Goal: Transaction & Acquisition: Purchase product/service

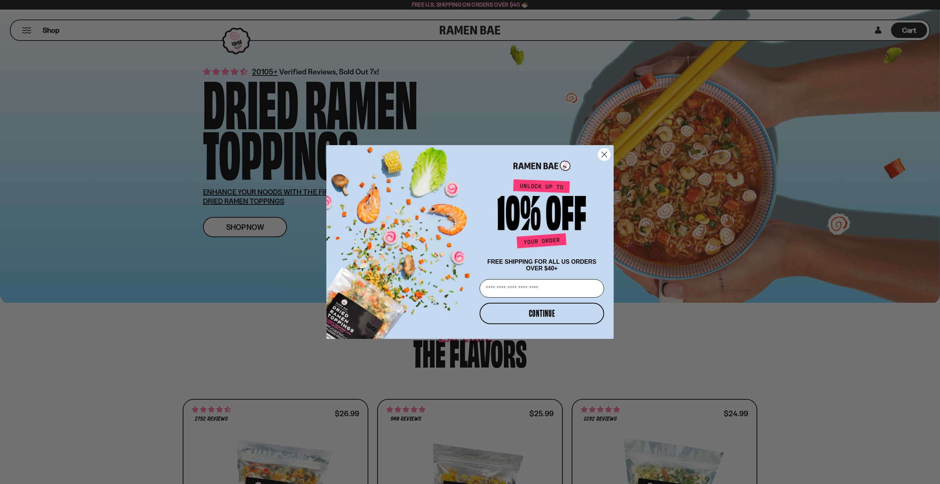
click at [608, 152] on circle "Close dialog" at bounding box center [604, 154] width 12 height 12
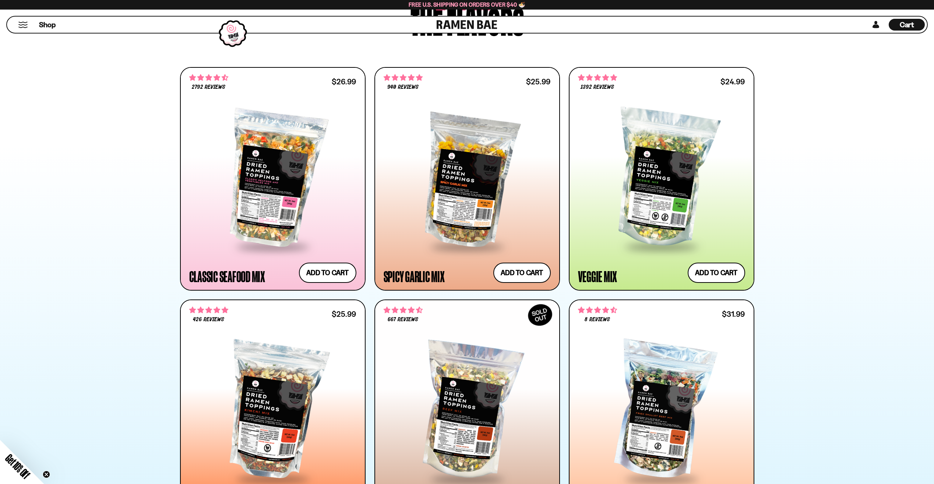
scroll to position [331, 0]
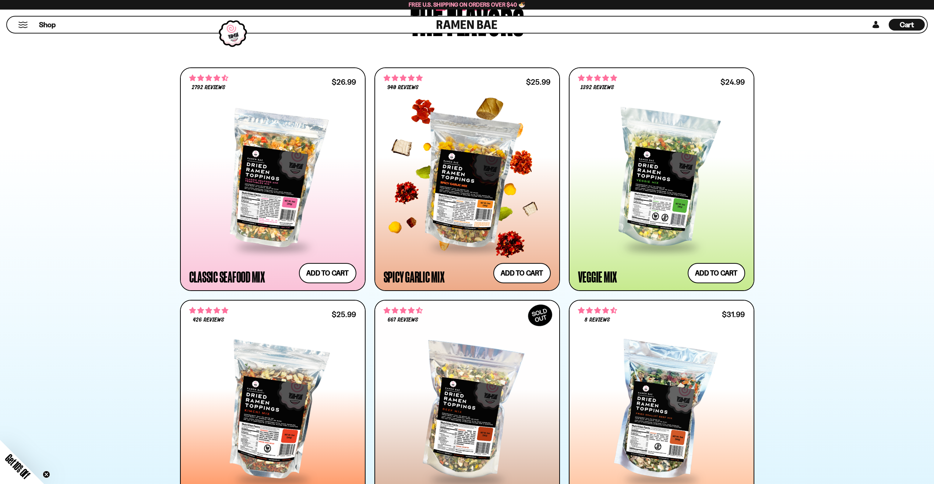
click at [433, 203] on div at bounding box center [467, 179] width 167 height 134
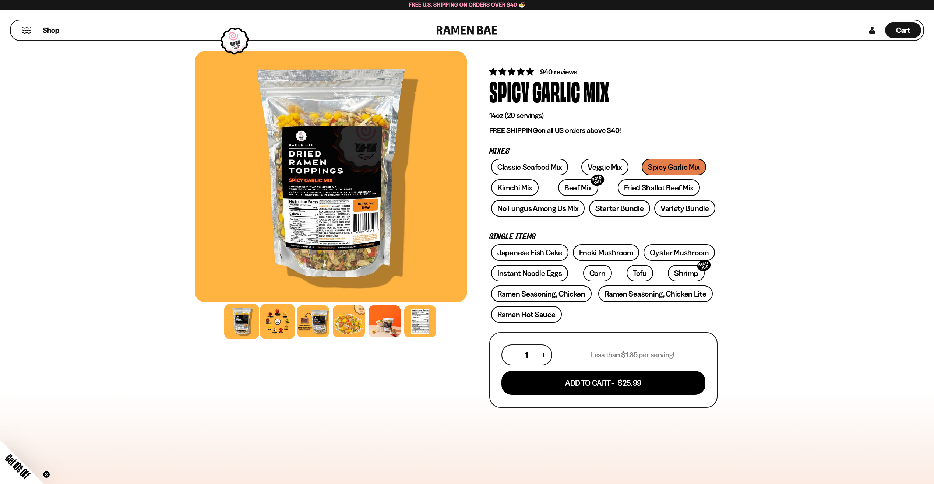
click at [280, 323] on div at bounding box center [277, 321] width 35 height 35
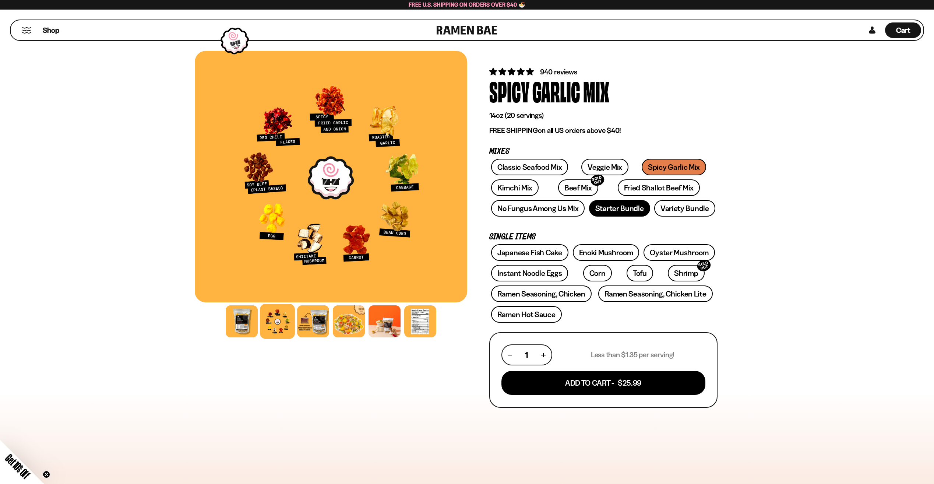
click at [630, 208] on link "Starter Bundle" at bounding box center [619, 208] width 61 height 17
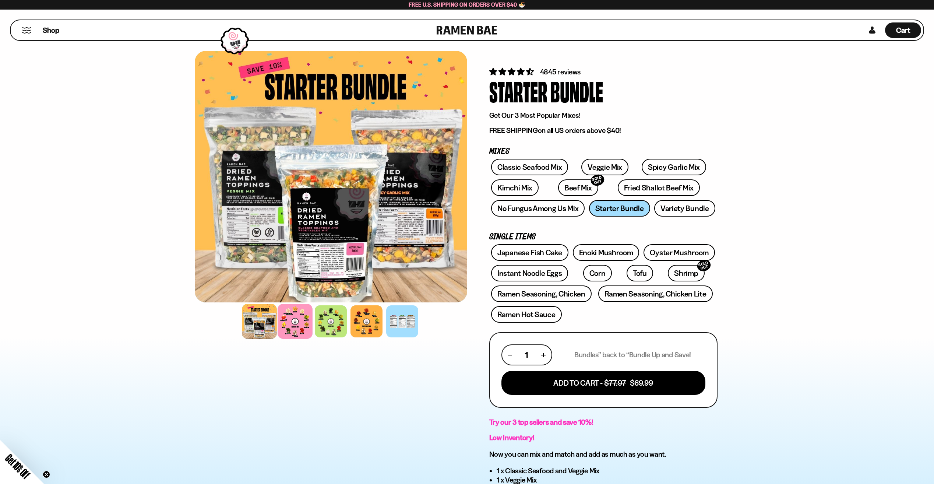
click at [298, 330] on div at bounding box center [295, 321] width 35 height 35
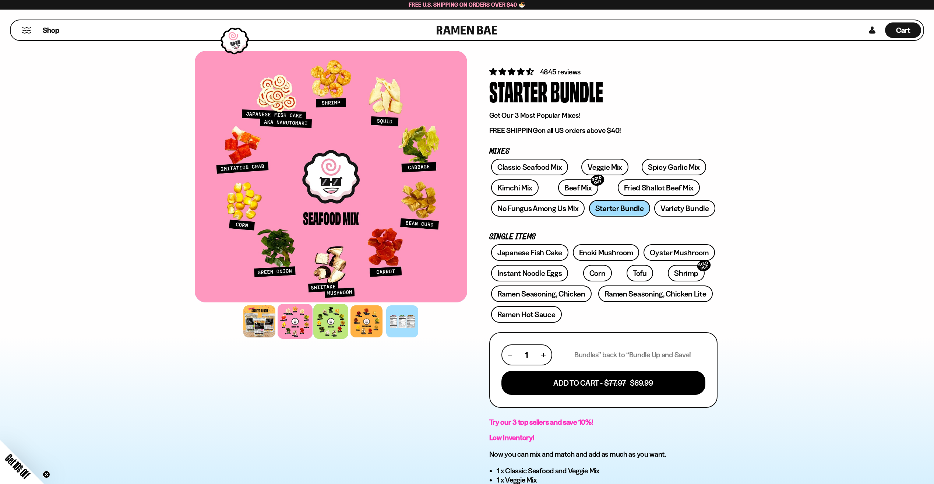
click at [323, 326] on div at bounding box center [330, 321] width 35 height 35
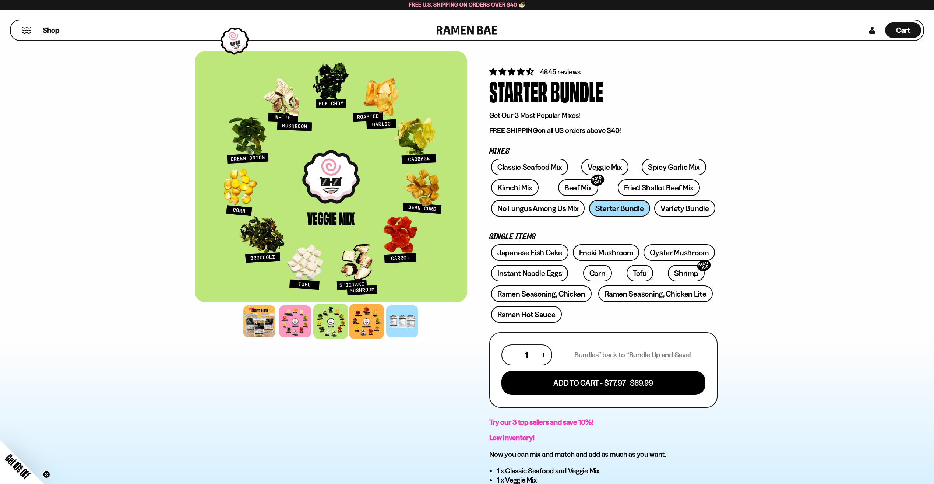
click at [370, 337] on div at bounding box center [366, 321] width 35 height 35
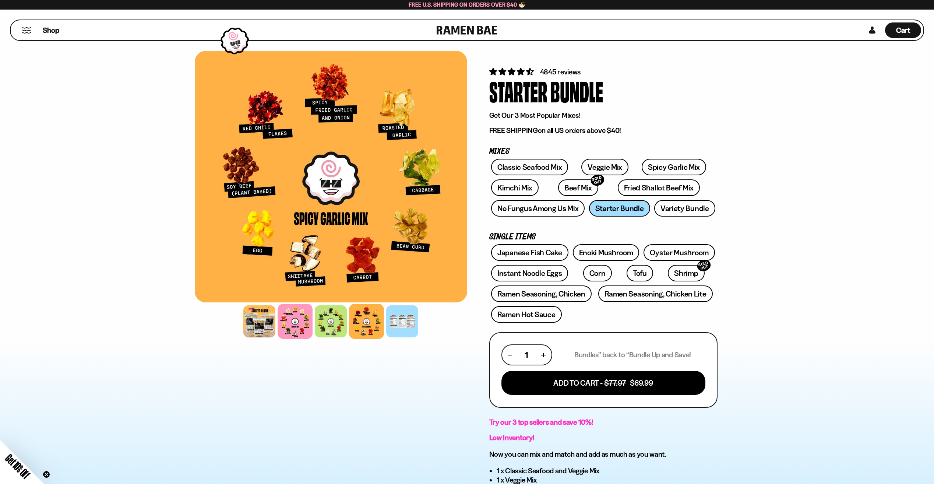
click at [309, 317] on div at bounding box center [295, 321] width 35 height 35
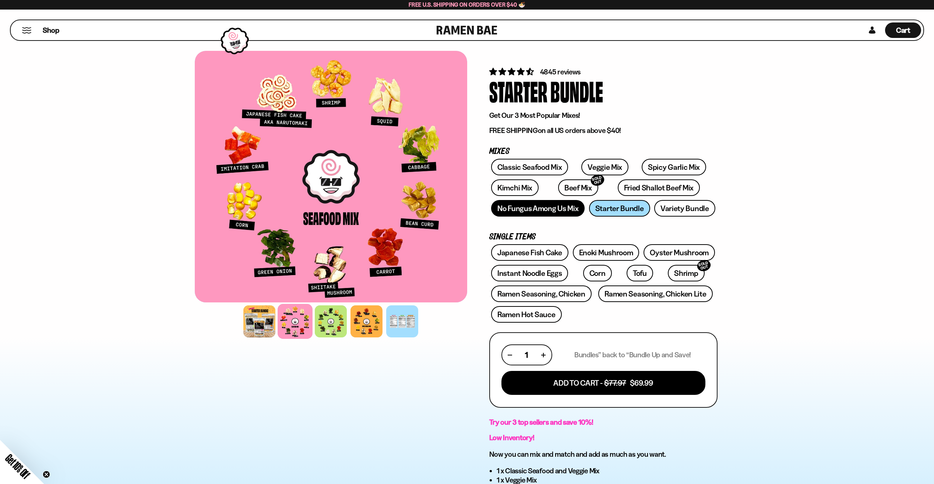
click at [555, 214] on link "No Fungus Among Us Mix" at bounding box center [538, 208] width 94 height 17
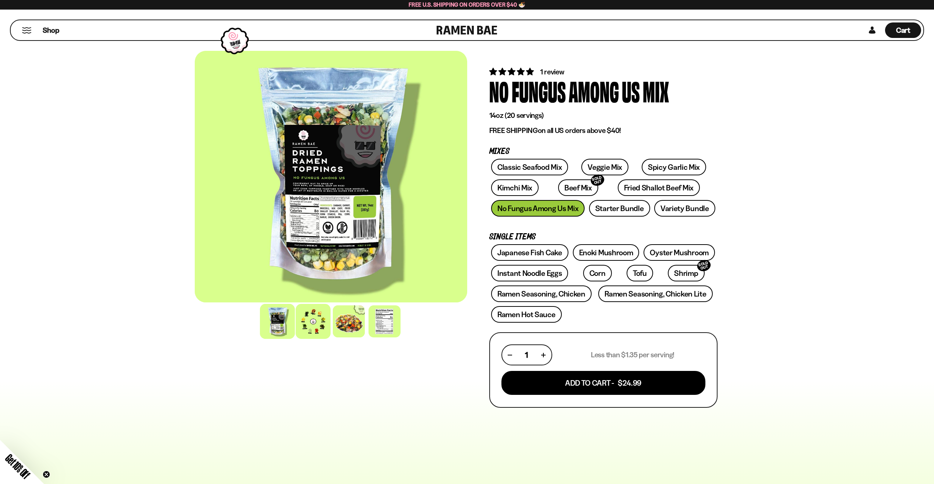
click at [309, 327] on div at bounding box center [313, 321] width 35 height 35
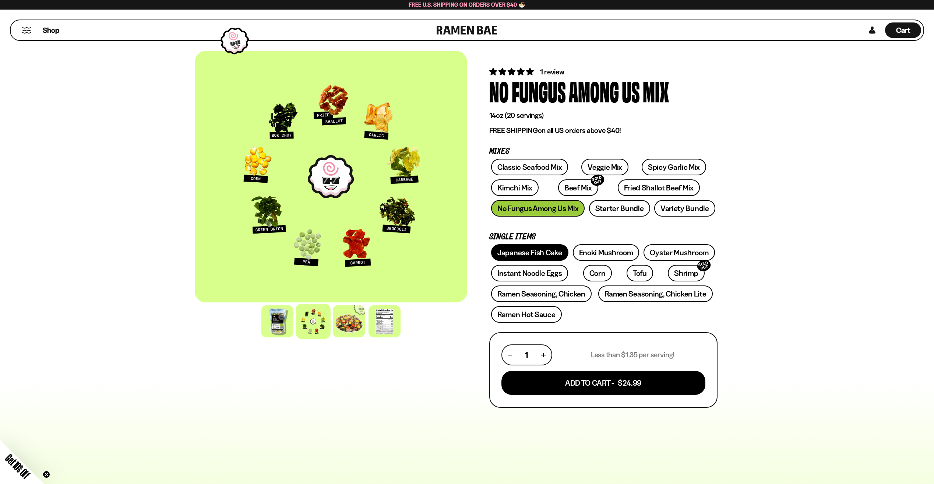
click at [544, 256] on link "Japanese Fish Cake" at bounding box center [529, 252] width 77 height 17
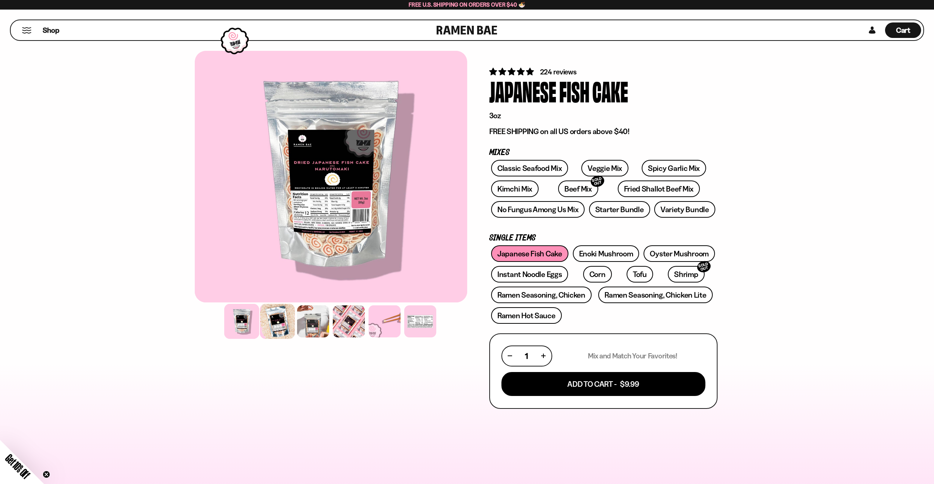
click at [284, 327] on div at bounding box center [277, 321] width 35 height 35
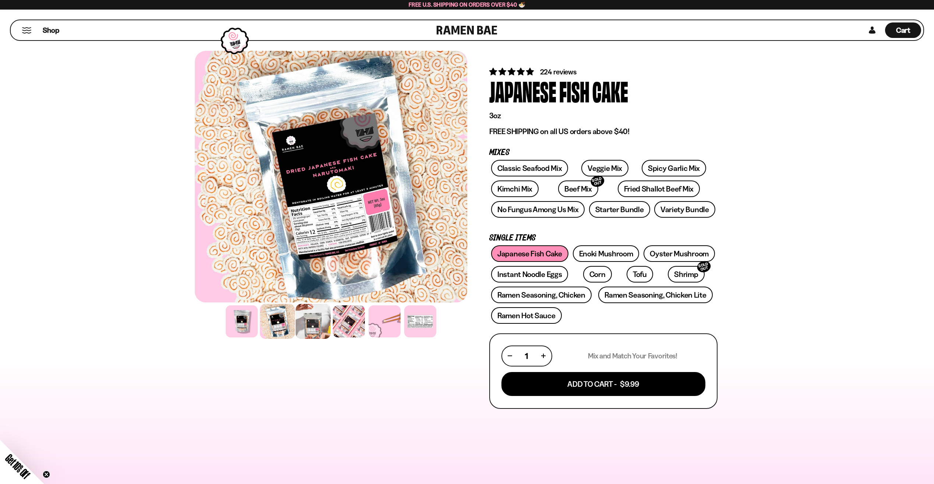
click at [329, 328] on div at bounding box center [313, 321] width 35 height 35
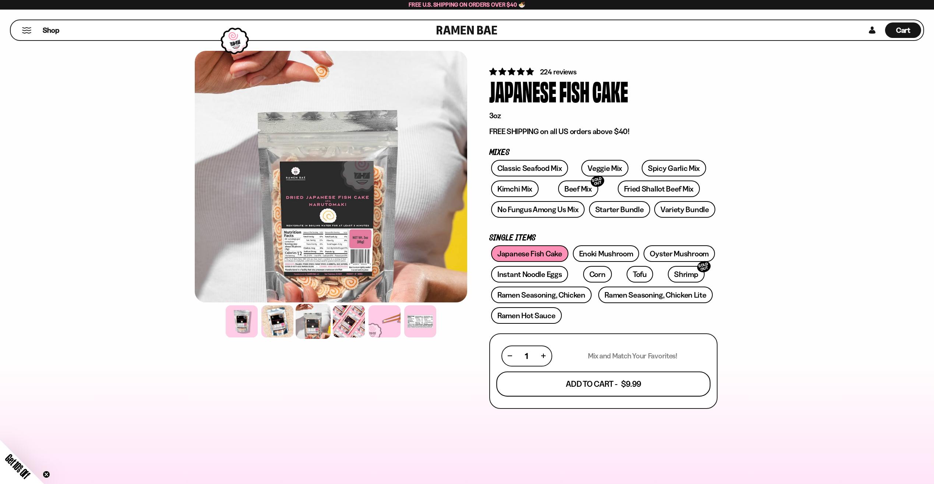
click at [597, 381] on button "Add To Cart - $9.99" at bounding box center [603, 383] width 214 height 25
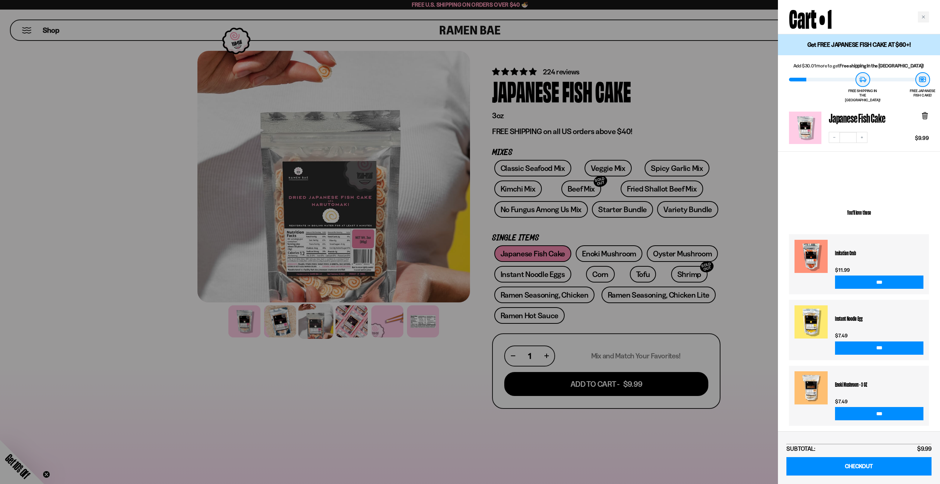
click at [478, 343] on div at bounding box center [470, 242] width 940 height 484
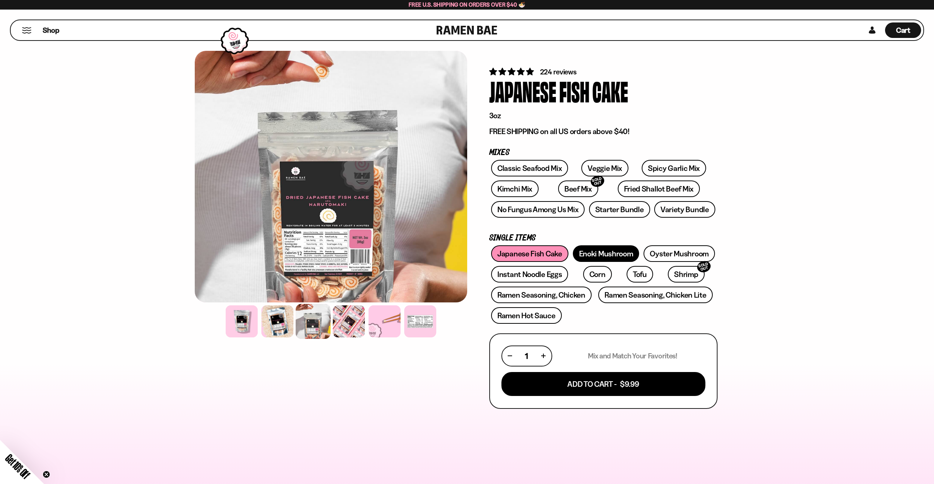
click at [582, 256] on link "Enoki Mushroom" at bounding box center [606, 253] width 67 height 17
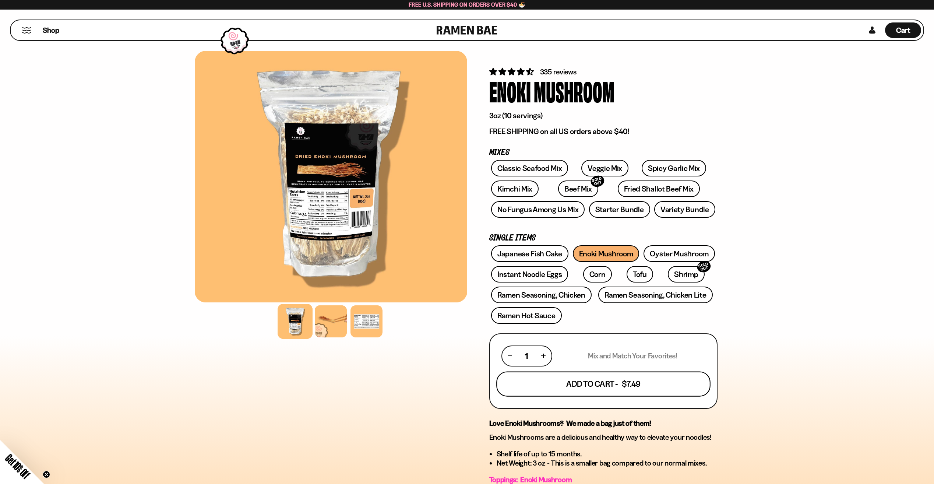
click at [587, 387] on button "Add To Cart - $7.49" at bounding box center [603, 383] width 214 height 25
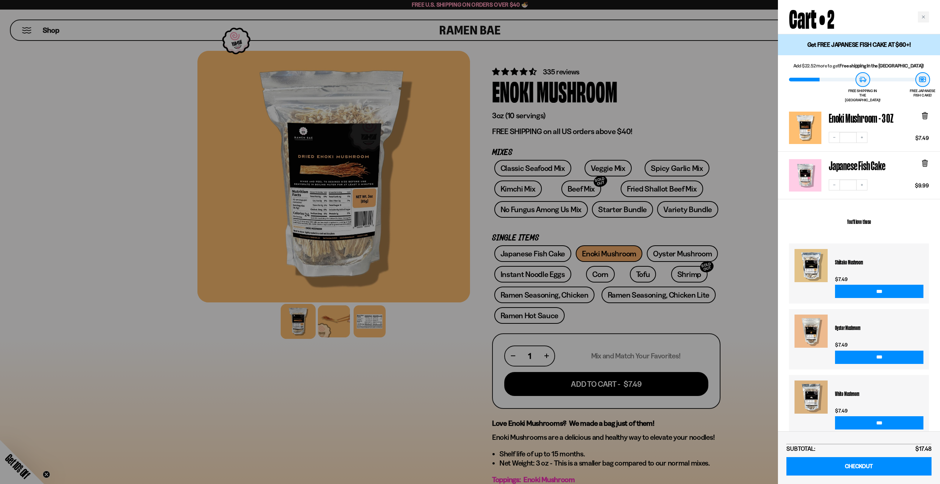
click at [697, 255] on div at bounding box center [470, 242] width 940 height 484
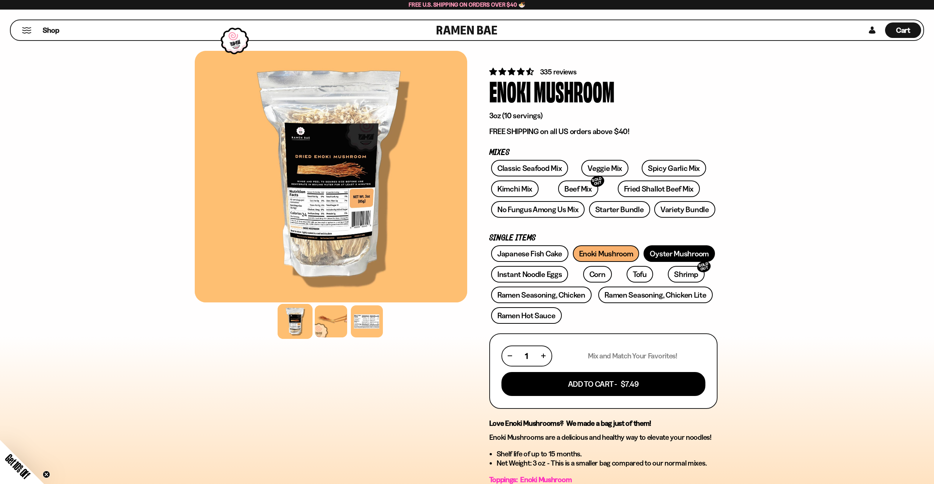
click at [696, 254] on link "Oyster Mushroom" at bounding box center [679, 253] width 71 height 17
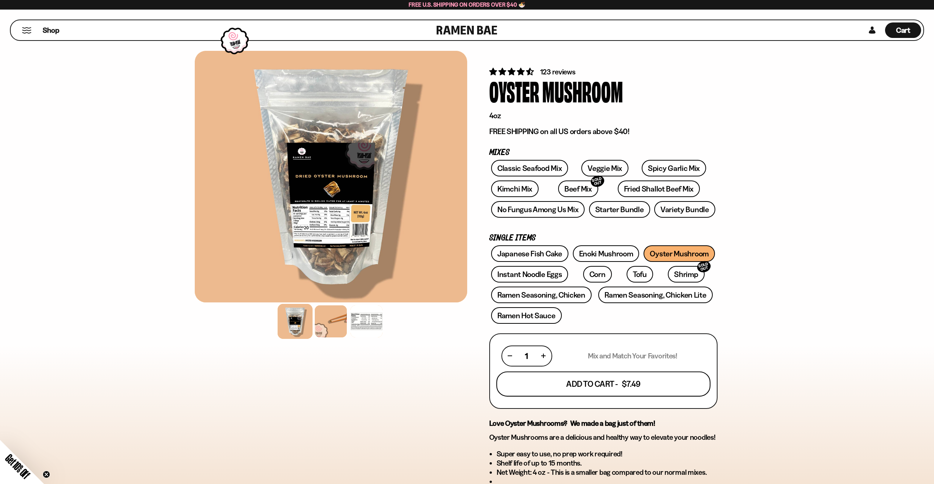
click at [582, 383] on button "Add To Cart - $7.49" at bounding box center [603, 383] width 214 height 25
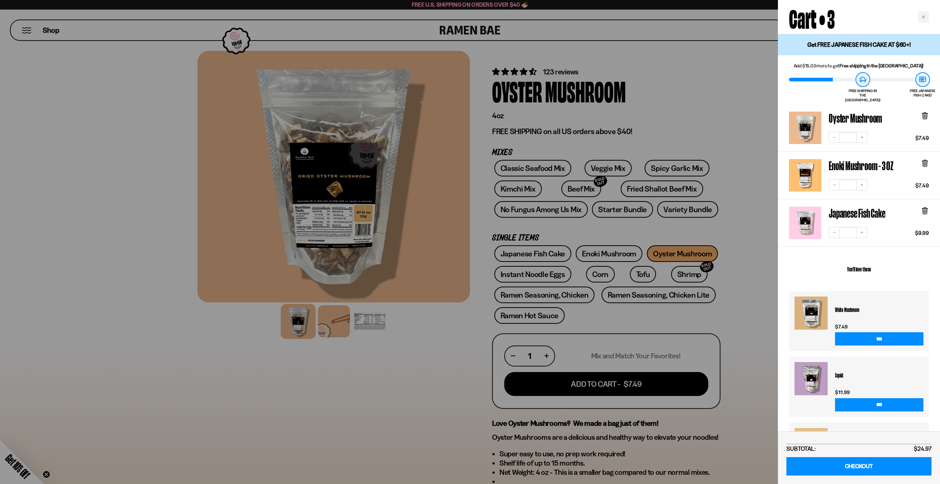
click at [657, 185] on div at bounding box center [470, 242] width 940 height 484
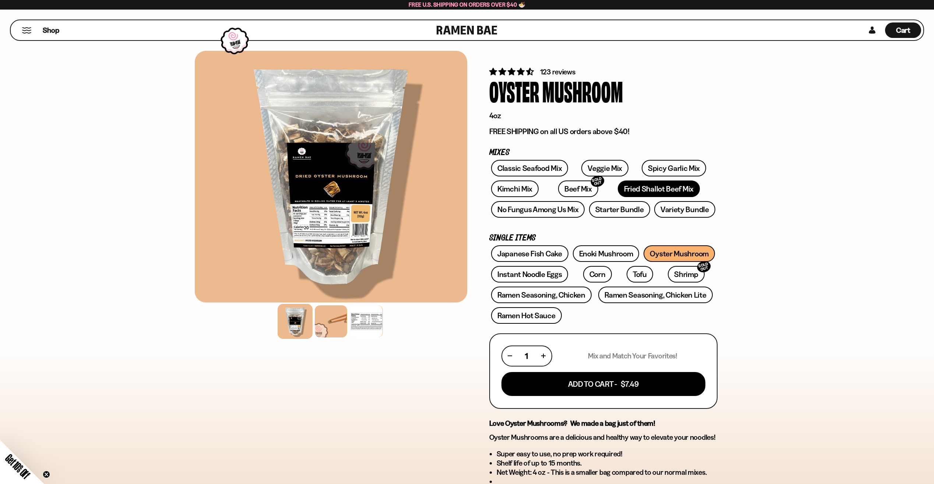
click at [652, 187] on link "Fried Shallot Beef Mix" at bounding box center [659, 188] width 82 height 17
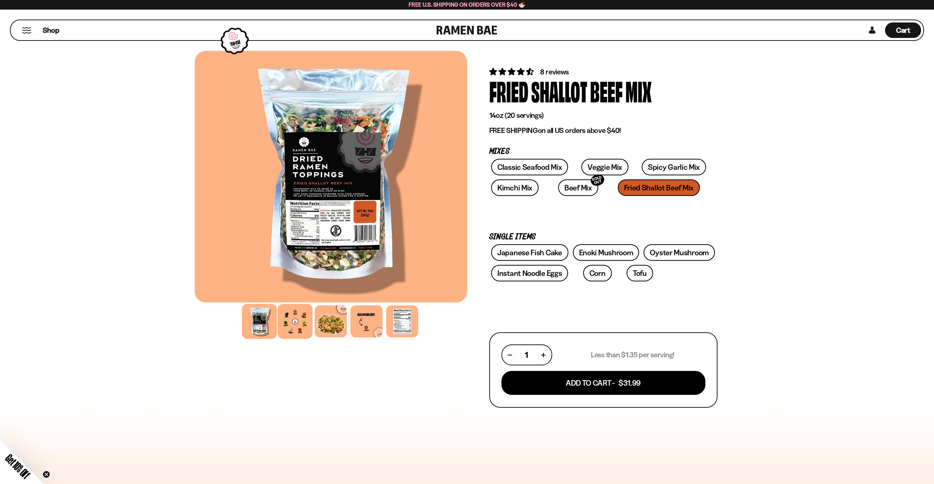
click at [292, 318] on div at bounding box center [295, 321] width 35 height 35
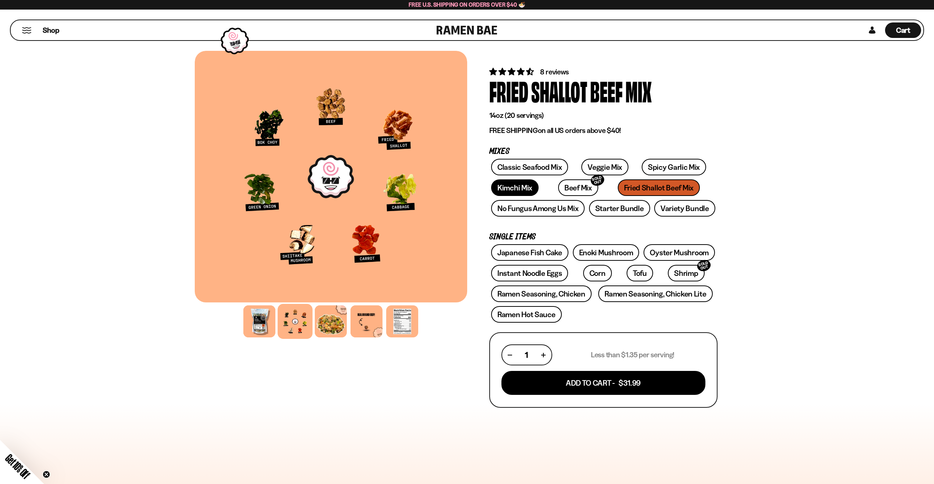
click at [518, 190] on link "Kimchi Mix" at bounding box center [515, 187] width 48 height 17
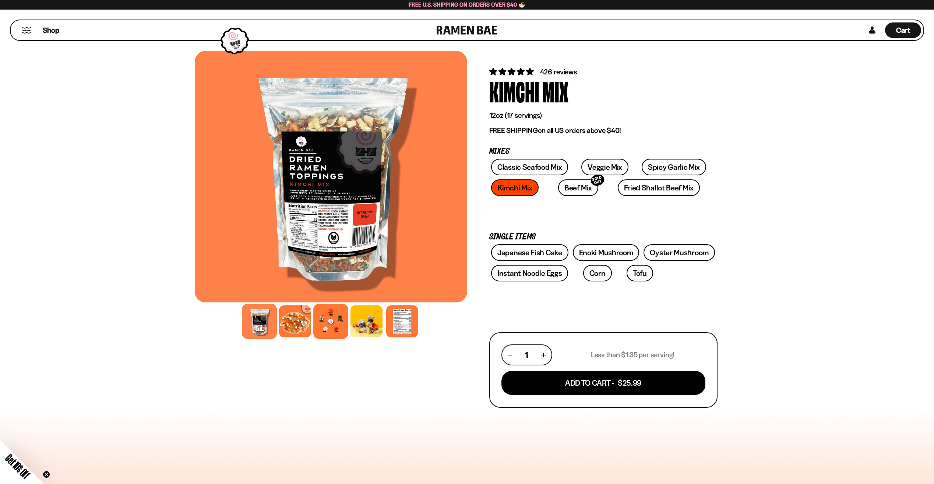
click at [322, 323] on div at bounding box center [330, 321] width 35 height 35
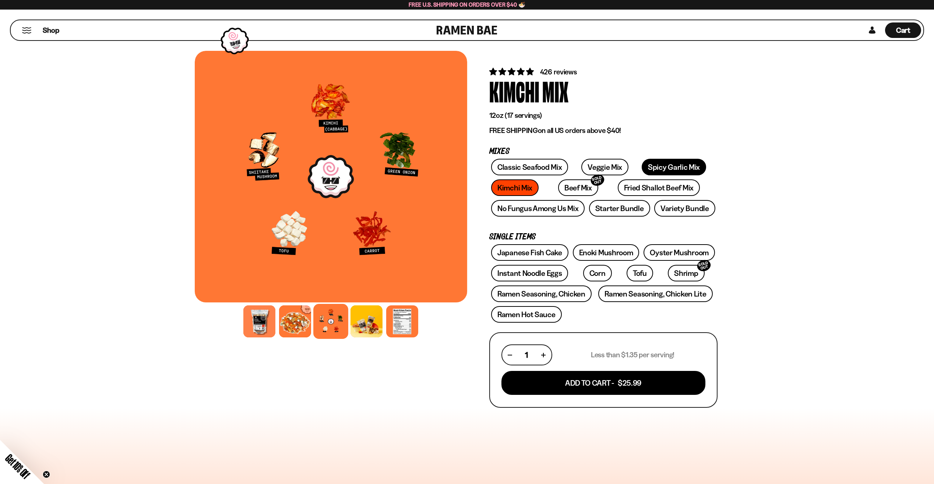
click at [642, 172] on link "Spicy Garlic Mix" at bounding box center [674, 167] width 64 height 17
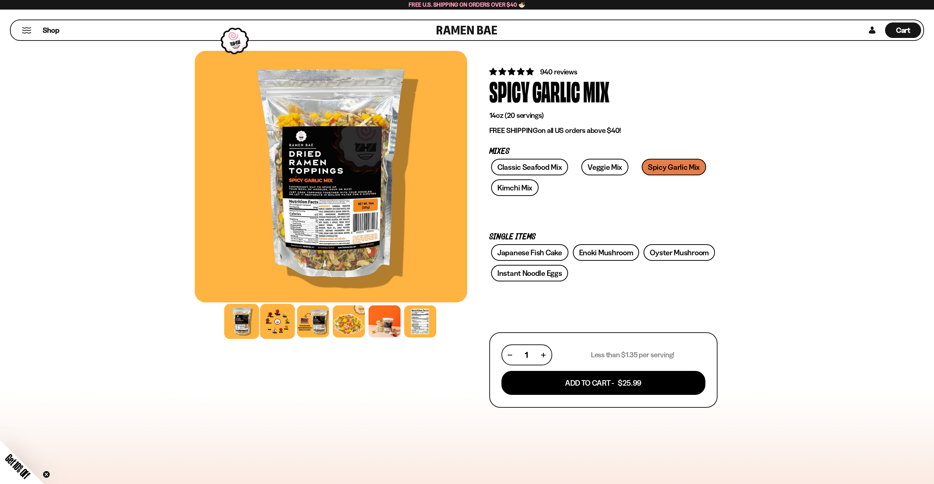
click at [282, 329] on div at bounding box center [277, 321] width 35 height 35
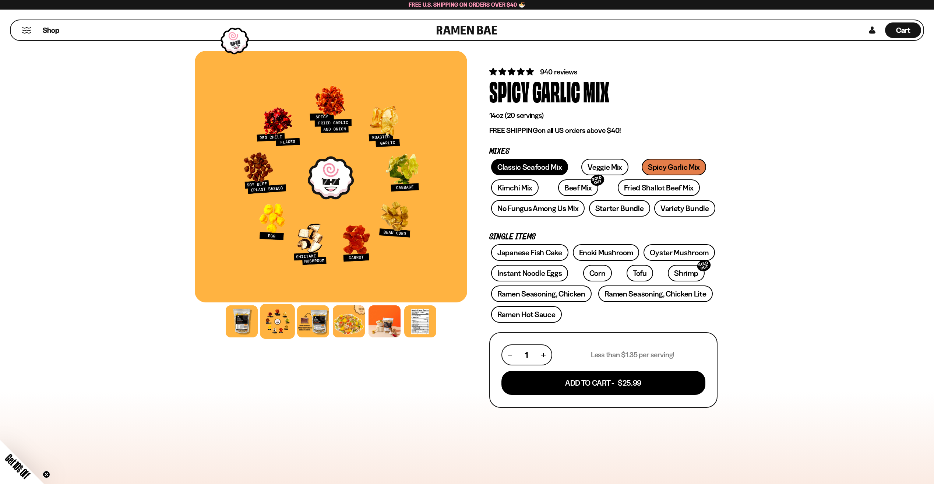
click at [540, 160] on link "Classic Seafood Mix" at bounding box center [529, 167] width 77 height 17
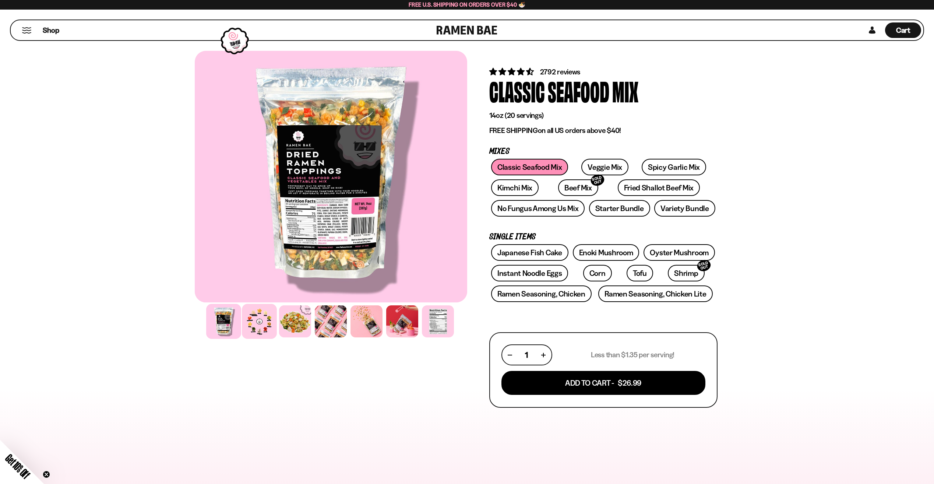
click at [258, 325] on div at bounding box center [259, 321] width 35 height 35
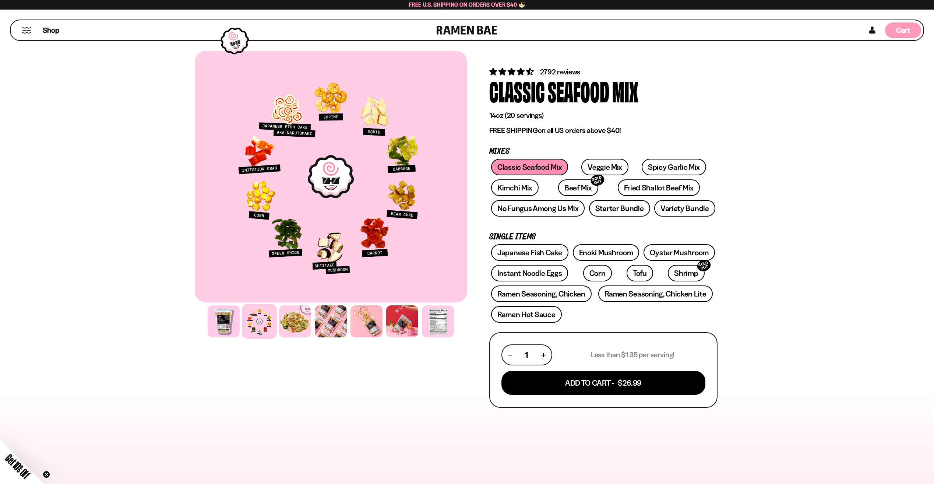
click at [910, 31] on span "Cart" at bounding box center [903, 30] width 14 height 9
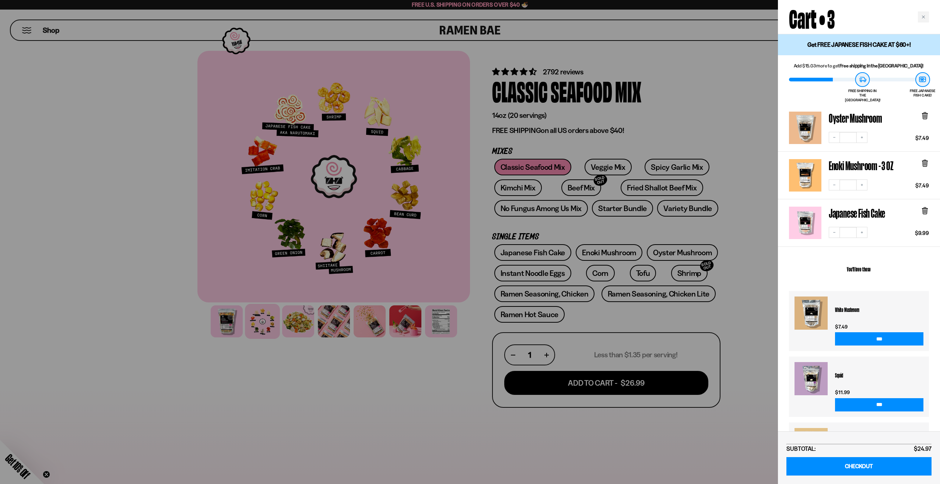
scroll to position [51, 0]
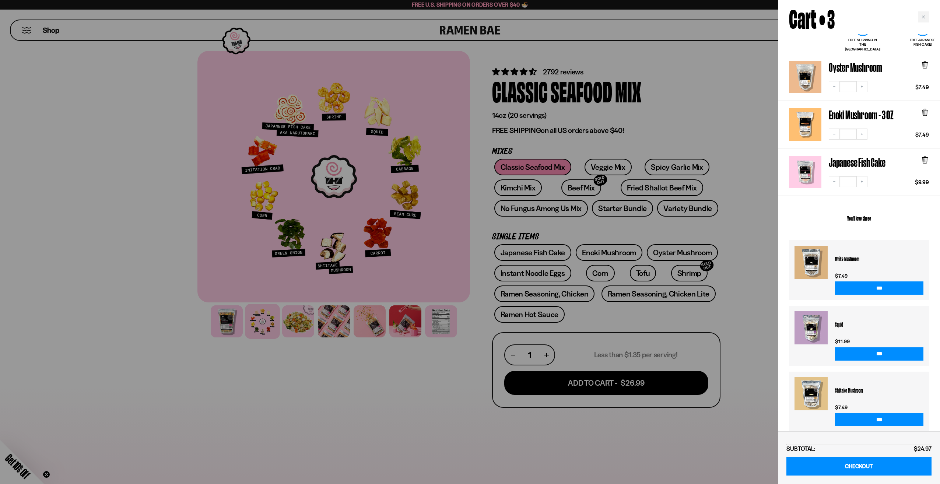
click at [831, 259] on div "White Mushroom $7.49 ***" at bounding box center [855, 266] width 136 height 56
click at [840, 253] on h3 "White Mushroom" at bounding box center [879, 259] width 88 height 26
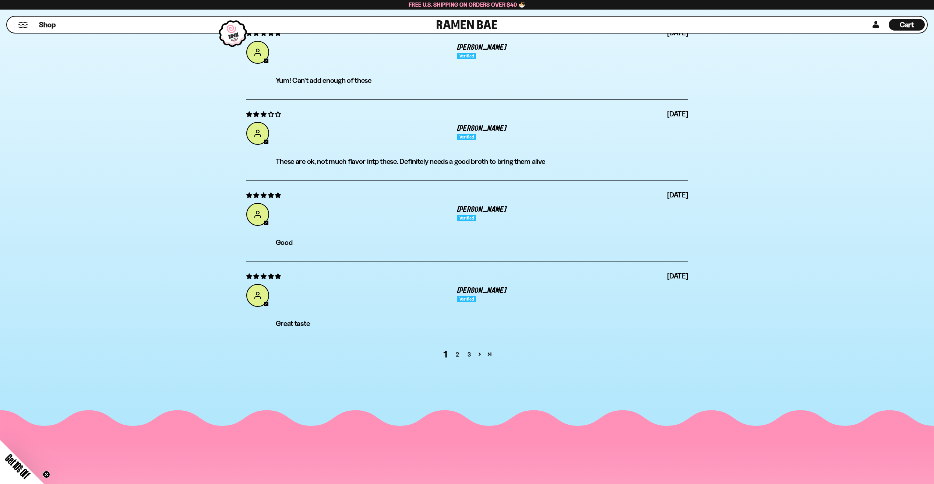
scroll to position [2578, 0]
